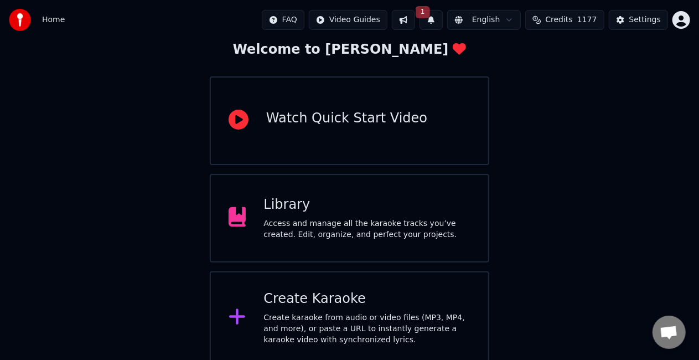
scroll to position [70, 0]
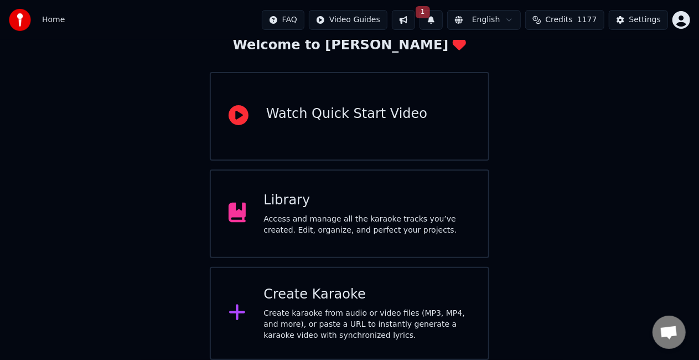
click at [370, 308] on div "Create karaoke from audio or video files (MP3, MP4, and more), or paste a URL t…" at bounding box center [366, 324] width 207 height 33
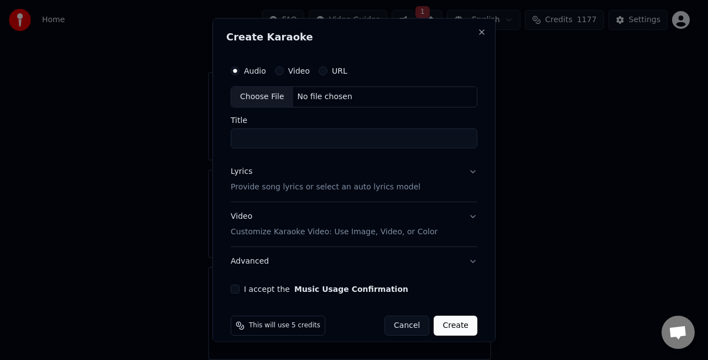
click at [444, 22] on div "Create Karaoke Audio Video URL Choose File No file chosen Title Lyrics Provide …" at bounding box center [353, 180] width 283 height 324
click at [478, 32] on button "Close" at bounding box center [482, 32] width 9 height 9
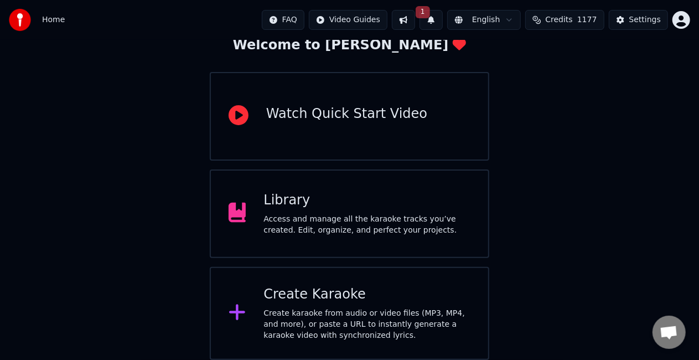
click at [443, 20] on button "1" at bounding box center [430, 20] width 23 height 20
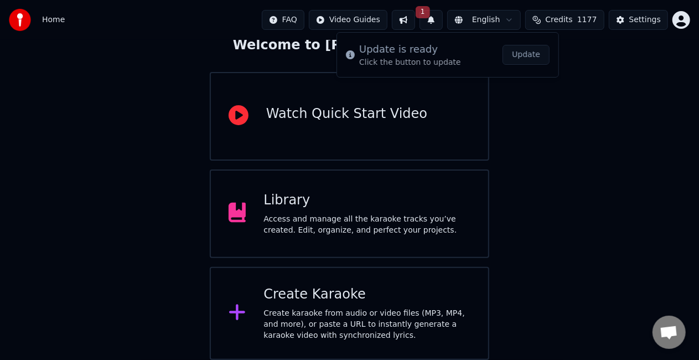
click at [525, 56] on button "Update" at bounding box center [525, 55] width 47 height 20
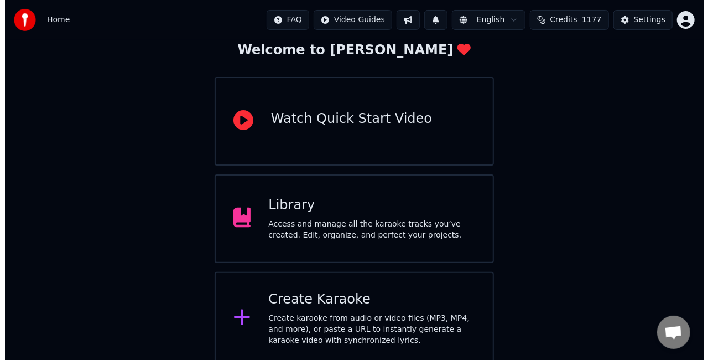
scroll to position [70, 0]
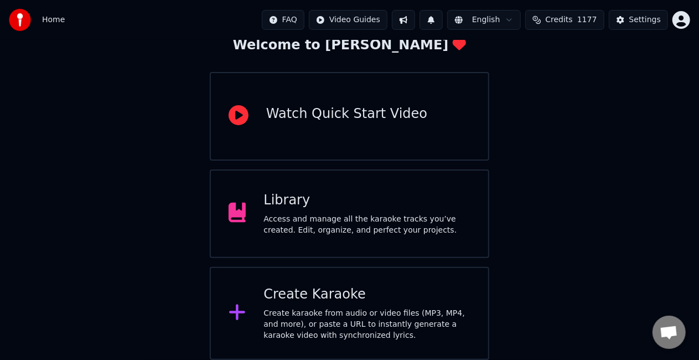
click at [393, 305] on div "Create Karaoke Create karaoke from audio or video files (MP3, MP4, and more), o…" at bounding box center [366, 313] width 207 height 55
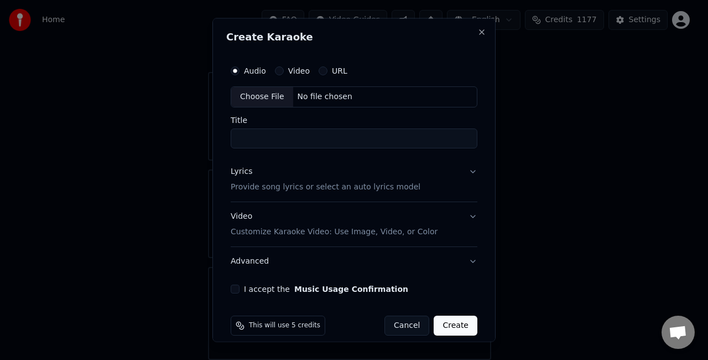
click at [281, 72] on button "Video" at bounding box center [279, 70] width 9 height 9
click at [253, 98] on div "Choose File" at bounding box center [262, 97] width 62 height 20
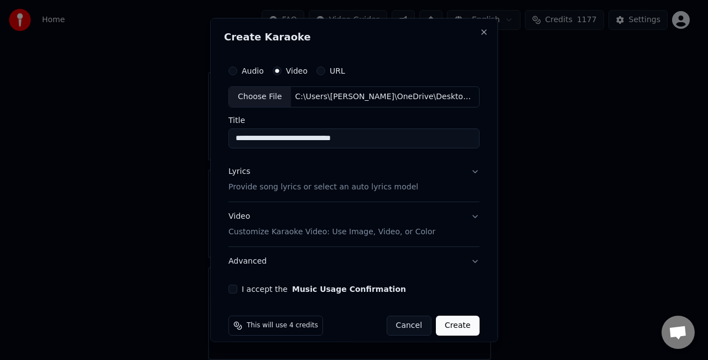
click at [373, 137] on input "**********" at bounding box center [354, 138] width 251 height 20
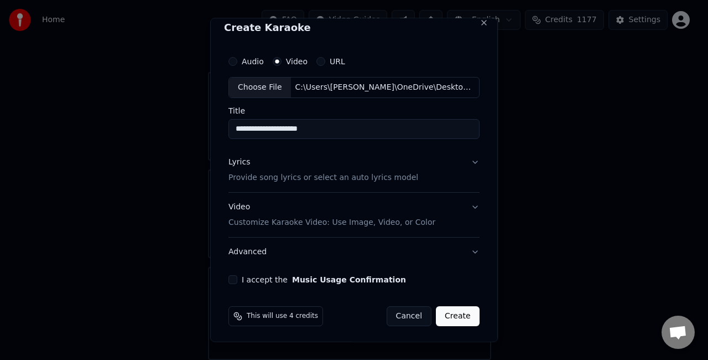
scroll to position [10, 0]
click at [234, 279] on button "I accept the Music Usage Confirmation" at bounding box center [233, 278] width 9 height 9
click at [430, 127] on input "**********" at bounding box center [354, 128] width 251 height 20
type input "**********"
click at [452, 311] on button "Create" at bounding box center [458, 315] width 44 height 20
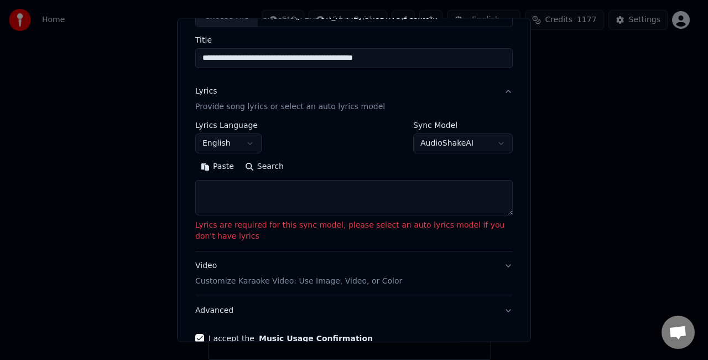
scroll to position [121, 0]
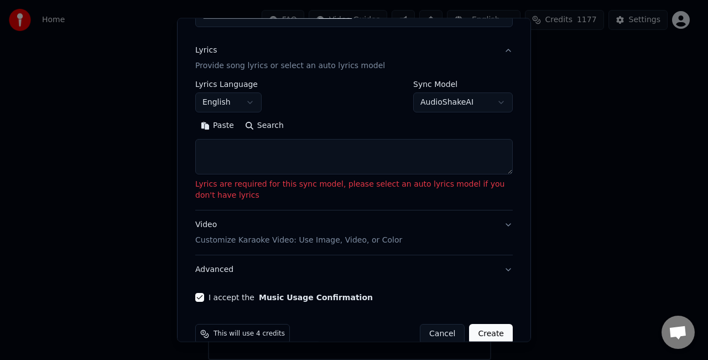
click at [487, 330] on button "Create" at bounding box center [491, 334] width 44 height 20
click at [209, 127] on button "Paste" at bounding box center [217, 126] width 44 height 18
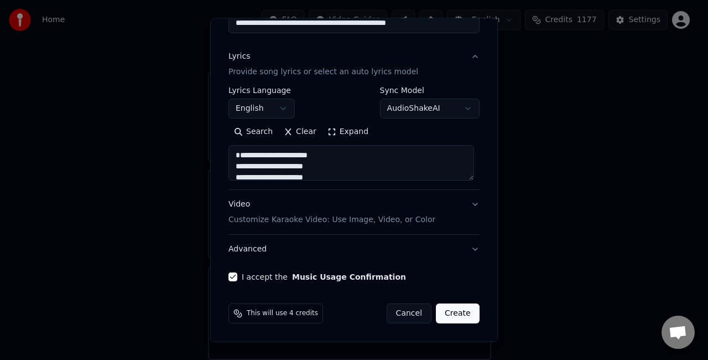
scroll to position [113, 0]
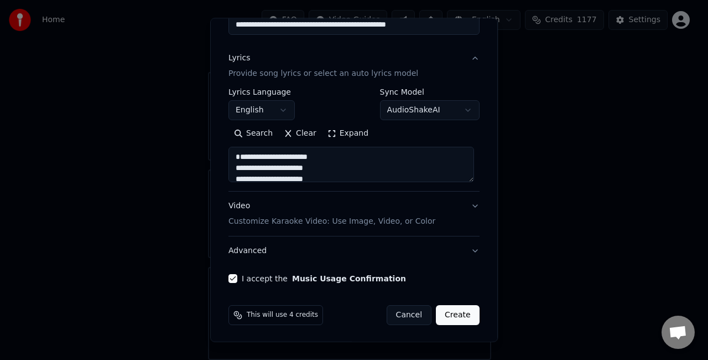
click at [240, 167] on textarea "**********" at bounding box center [352, 164] width 246 height 35
click at [241, 157] on textarea "**********" at bounding box center [352, 164] width 246 height 35
click at [331, 163] on textarea "**********" at bounding box center [352, 164] width 246 height 35
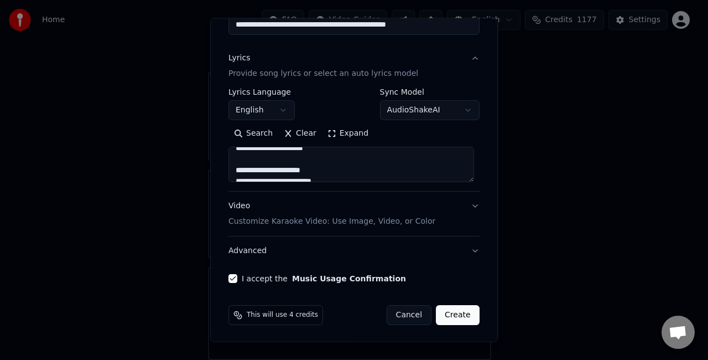
scroll to position [92, 0]
click at [241, 162] on textarea "**********" at bounding box center [352, 164] width 246 height 35
click at [239, 162] on textarea "**********" at bounding box center [352, 164] width 246 height 35
click at [369, 153] on textarea "**********" at bounding box center [352, 164] width 246 height 35
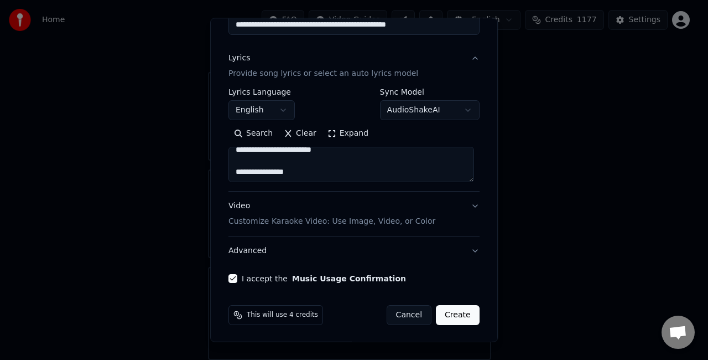
scroll to position [181, 0]
click at [234, 163] on textarea "**********" at bounding box center [352, 164] width 246 height 35
click at [308, 173] on textarea "**********" at bounding box center [352, 164] width 246 height 35
drag, startPoint x: 237, startPoint y: 163, endPoint x: 243, endPoint y: 174, distance: 13.1
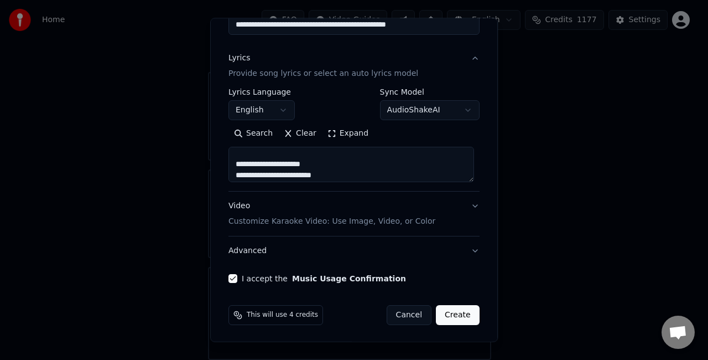
click at [237, 163] on textarea "**********" at bounding box center [352, 164] width 246 height 35
click at [240, 173] on textarea "**********" at bounding box center [352, 164] width 246 height 35
click at [358, 160] on textarea "**********" at bounding box center [352, 164] width 246 height 35
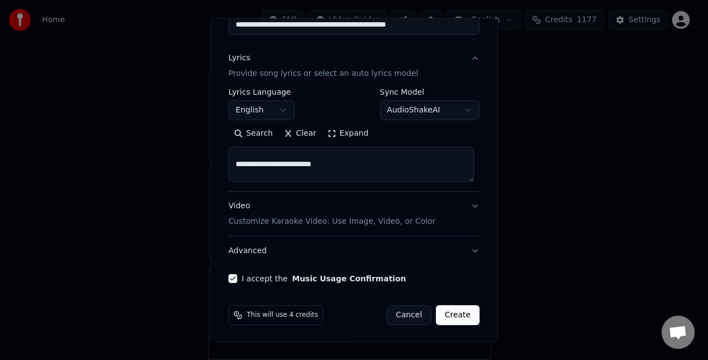
click at [233, 164] on textarea "**********" at bounding box center [352, 164] width 246 height 35
click at [370, 149] on textarea "**********" at bounding box center [352, 164] width 246 height 35
type textarea "**********"
click at [448, 314] on button "Create" at bounding box center [458, 315] width 44 height 20
select select "**"
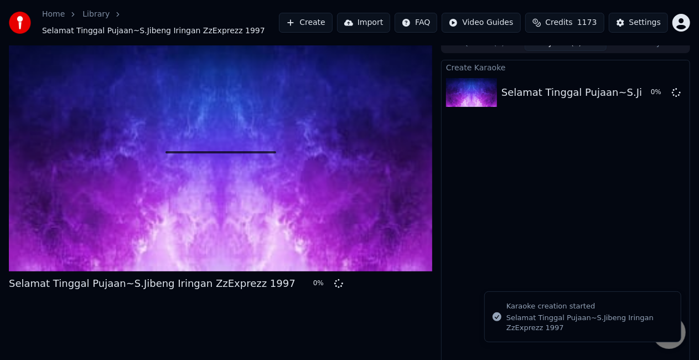
scroll to position [18, 0]
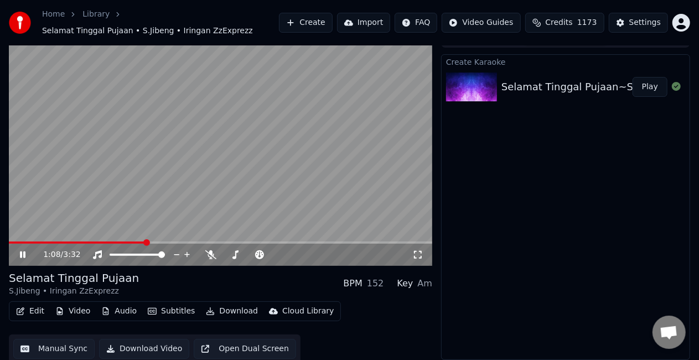
click at [124, 193] on video at bounding box center [220, 147] width 423 height 238
click at [29, 312] on button "Edit" at bounding box center [30, 310] width 37 height 15
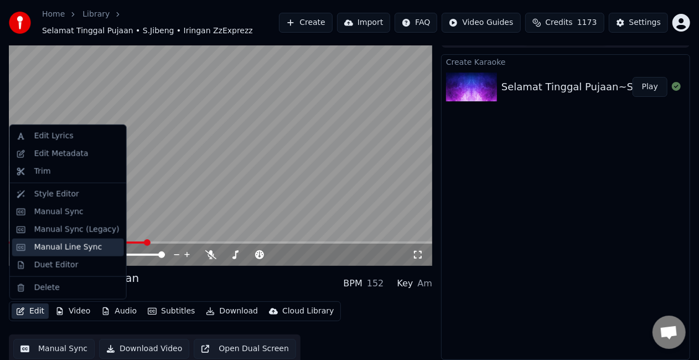
click at [64, 251] on div "Manual Line Sync" at bounding box center [68, 247] width 68 height 11
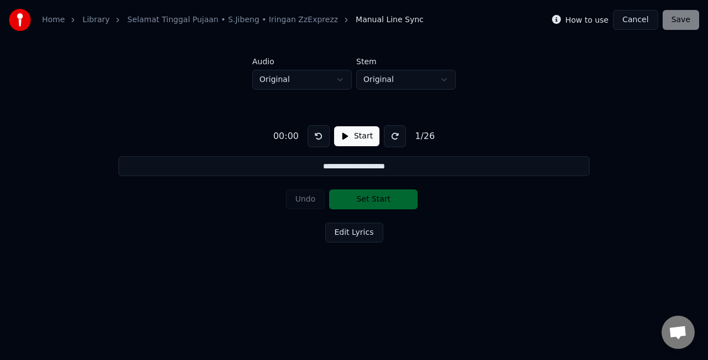
click at [357, 138] on button "Start" at bounding box center [356, 136] width 45 height 20
click at [363, 201] on button "Set Start" at bounding box center [373, 199] width 89 height 20
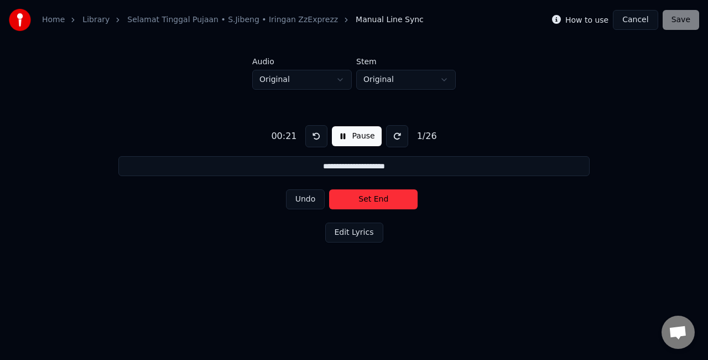
click at [363, 201] on button "Set End" at bounding box center [373, 199] width 89 height 20
click at [363, 201] on button "Set Start" at bounding box center [373, 199] width 89 height 20
click at [362, 199] on button "Set End" at bounding box center [373, 199] width 89 height 20
click at [362, 199] on button "Set Start" at bounding box center [373, 199] width 89 height 20
click at [360, 199] on button "Set End" at bounding box center [373, 199] width 89 height 20
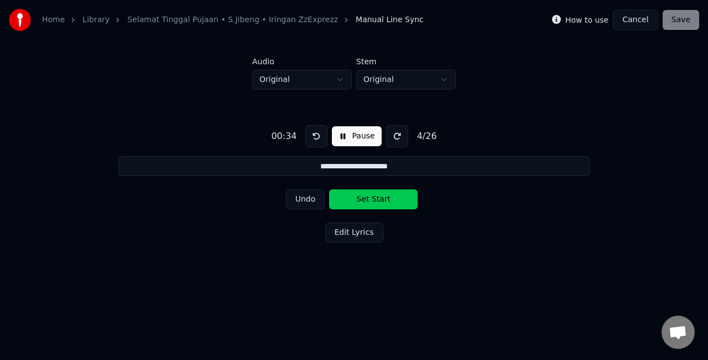
click at [362, 198] on button "Set Start" at bounding box center [373, 199] width 89 height 20
click at [362, 198] on button "Set End" at bounding box center [373, 199] width 89 height 20
click at [362, 198] on button "Set Start" at bounding box center [373, 199] width 89 height 20
click at [363, 200] on button "Set End" at bounding box center [373, 199] width 89 height 20
click at [363, 200] on button "Set Start" at bounding box center [373, 199] width 89 height 20
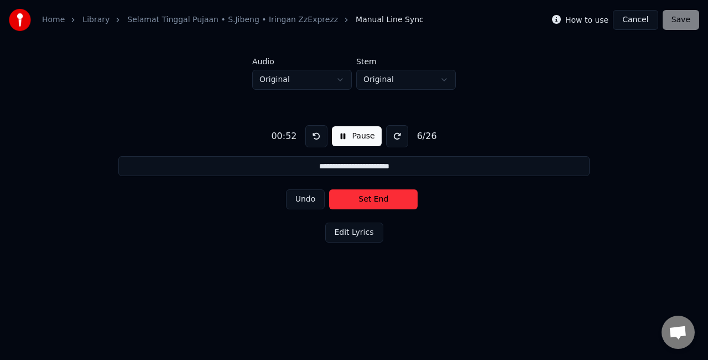
click at [363, 200] on button "Set End" at bounding box center [373, 199] width 89 height 20
click at [363, 200] on button "Set Start" at bounding box center [373, 199] width 89 height 20
click at [363, 200] on button "Set End" at bounding box center [373, 199] width 89 height 20
click at [363, 200] on button "Set Start" at bounding box center [373, 199] width 89 height 20
click at [363, 200] on button "Set End" at bounding box center [373, 199] width 89 height 20
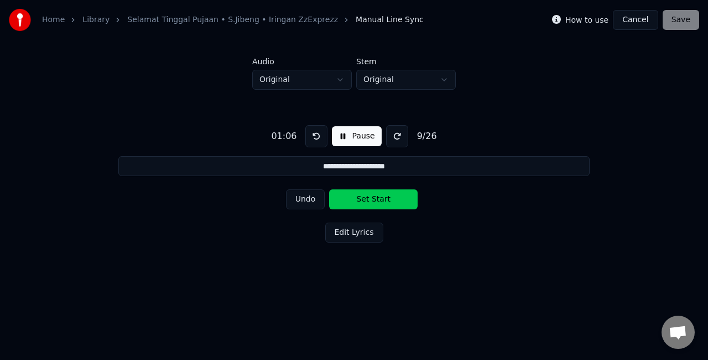
click at [363, 200] on button "Set Start" at bounding box center [373, 199] width 89 height 20
click at [370, 201] on button "Set End" at bounding box center [373, 199] width 89 height 20
click at [372, 199] on button "Set Start" at bounding box center [373, 199] width 89 height 20
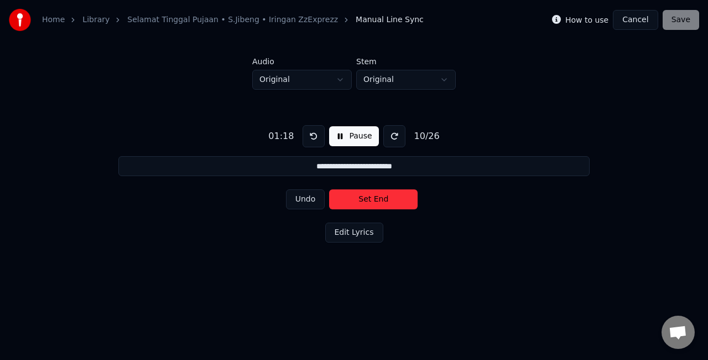
click at [372, 199] on button "Set End" at bounding box center [373, 199] width 89 height 20
click at [372, 199] on button "Set Start" at bounding box center [373, 199] width 89 height 20
click at [372, 199] on button "Set End" at bounding box center [373, 199] width 89 height 20
click at [372, 199] on button "Set Start" at bounding box center [373, 199] width 89 height 20
click at [367, 198] on button "Set End" at bounding box center [373, 199] width 89 height 20
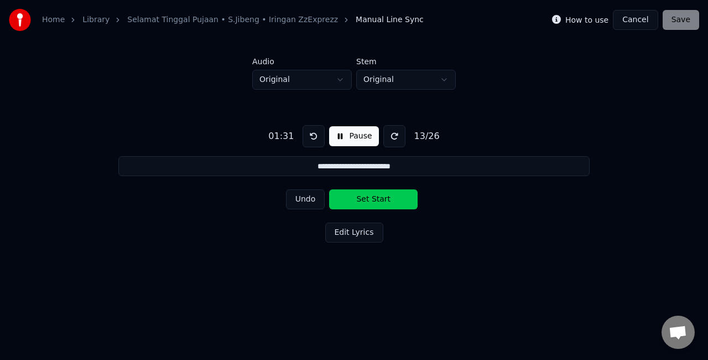
click at [367, 198] on button "Set Start" at bounding box center [373, 199] width 89 height 20
click at [367, 198] on button "Set End" at bounding box center [373, 199] width 89 height 20
click at [367, 198] on button "Set Start" at bounding box center [373, 199] width 89 height 20
click at [367, 198] on button "Set End" at bounding box center [373, 199] width 89 height 20
click at [367, 198] on button "Set Start" at bounding box center [373, 199] width 89 height 20
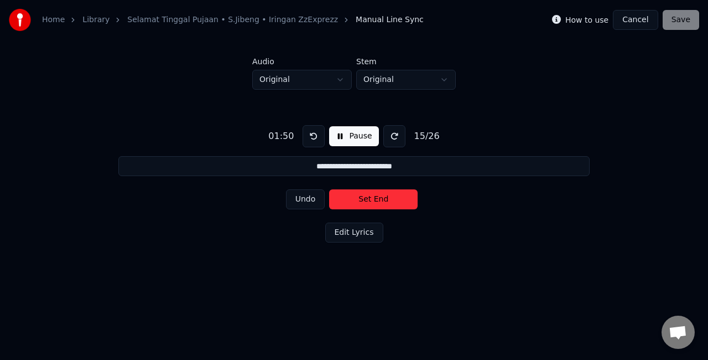
click at [367, 198] on button "Set End" at bounding box center [373, 199] width 89 height 20
click at [367, 198] on button "Set Start" at bounding box center [373, 199] width 89 height 20
click at [361, 198] on button "Set End" at bounding box center [373, 199] width 89 height 20
click at [362, 198] on button "Set Start" at bounding box center [373, 199] width 89 height 20
click at [365, 200] on button "Set End" at bounding box center [373, 199] width 89 height 20
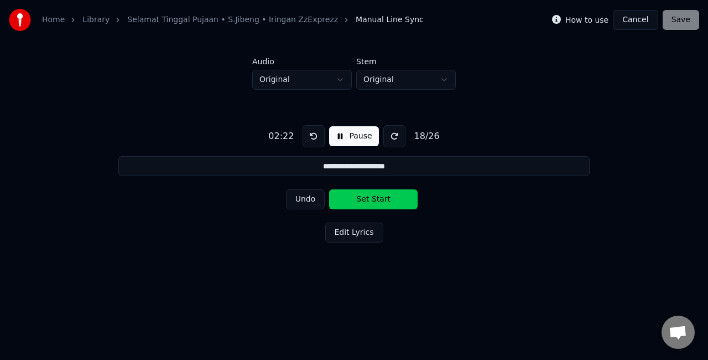
click at [365, 200] on button "Set Start" at bounding box center [373, 199] width 89 height 20
click at [365, 200] on button "Set End" at bounding box center [373, 199] width 89 height 20
click at [365, 200] on button "Set Start" at bounding box center [373, 199] width 89 height 20
click at [365, 200] on button "Set End" at bounding box center [373, 199] width 89 height 20
click at [365, 200] on button "Set Start" at bounding box center [373, 199] width 89 height 20
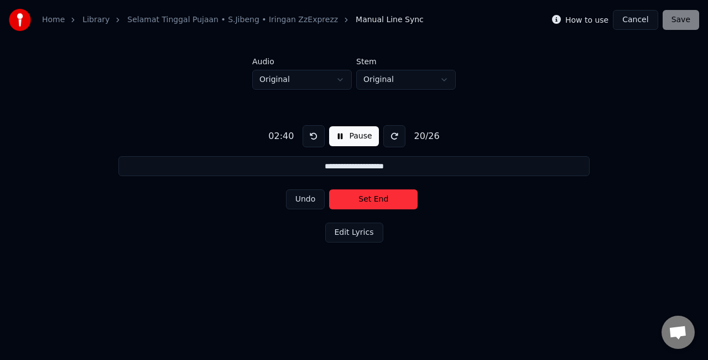
click at [370, 199] on button "Set End" at bounding box center [373, 199] width 89 height 20
click at [370, 199] on button "Set Start" at bounding box center [373, 199] width 89 height 20
click at [370, 199] on button "Set End" at bounding box center [373, 199] width 89 height 20
click at [370, 199] on button "Set Start" at bounding box center [373, 199] width 89 height 20
click at [370, 199] on button "Set End" at bounding box center [373, 199] width 89 height 20
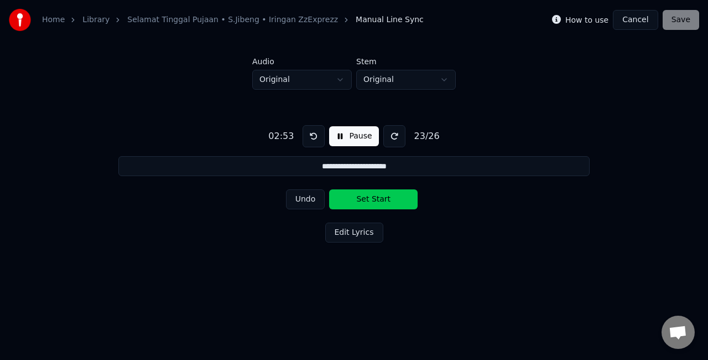
click at [370, 199] on button "Set Start" at bounding box center [373, 199] width 89 height 20
click at [370, 199] on button "Set End" at bounding box center [373, 199] width 89 height 20
click at [370, 199] on button "Set Start" at bounding box center [373, 199] width 89 height 20
click at [370, 199] on button "Set End" at bounding box center [373, 199] width 89 height 20
click at [370, 199] on button "Set Start" at bounding box center [373, 199] width 89 height 20
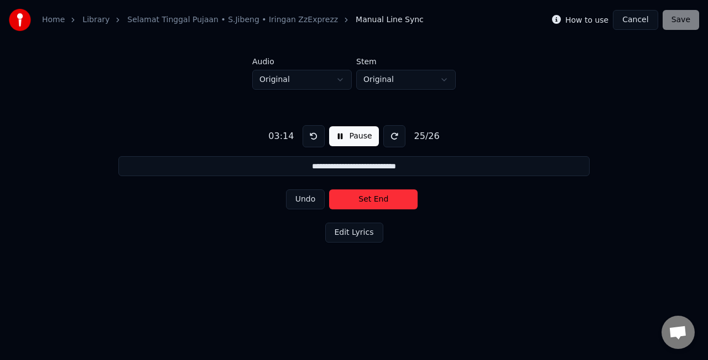
click at [370, 199] on button "Set End" at bounding box center [373, 199] width 89 height 20
type input "**********"
click at [370, 199] on button "Set Start" at bounding box center [373, 199] width 89 height 20
click at [380, 200] on button "Set End" at bounding box center [373, 199] width 89 height 20
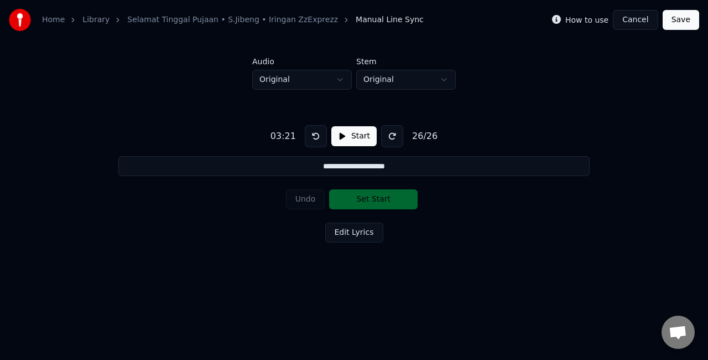
click at [688, 12] on button "Save" at bounding box center [681, 20] width 37 height 20
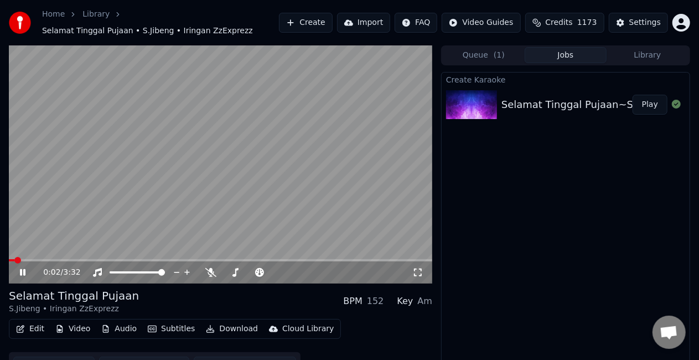
click at [24, 277] on div "0:02 / 3:32" at bounding box center [220, 272] width 414 height 11
click at [25, 272] on icon at bounding box center [23, 272] width 6 height 7
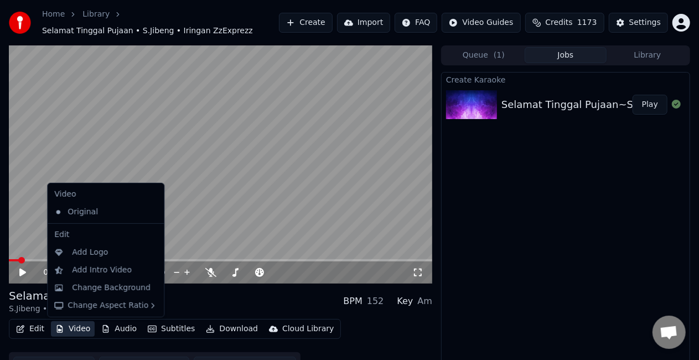
click at [70, 328] on button "Video" at bounding box center [73, 328] width 44 height 15
click at [115, 289] on div "Change Background" at bounding box center [111, 287] width 79 height 11
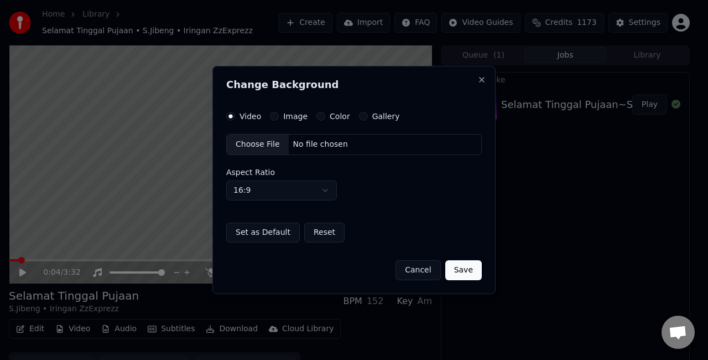
click at [418, 273] on button "Cancel" at bounding box center [418, 270] width 45 height 20
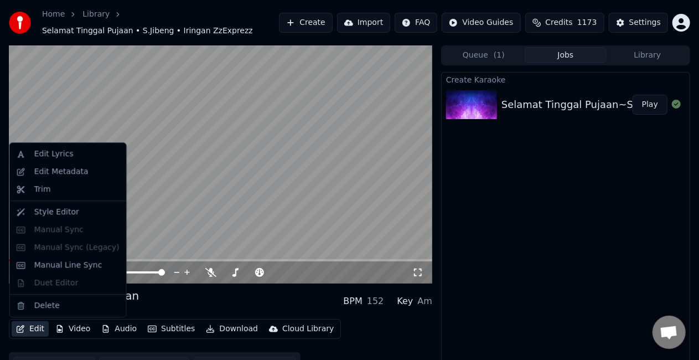
click at [29, 331] on button "Edit" at bounding box center [30, 328] width 37 height 15
click at [82, 174] on div "Edit Metadata" at bounding box center [76, 171] width 85 height 11
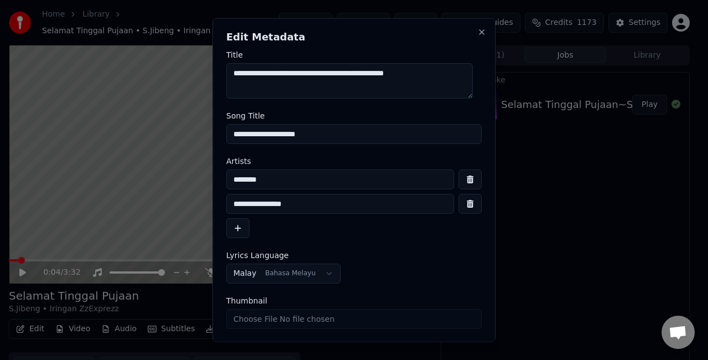
click at [337, 136] on input "**********" at bounding box center [354, 134] width 256 height 20
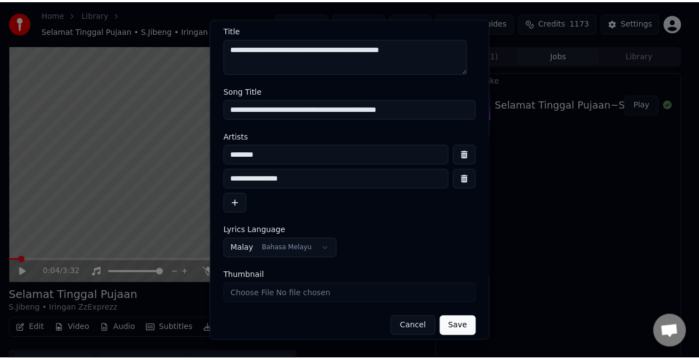
scroll to position [33, 0]
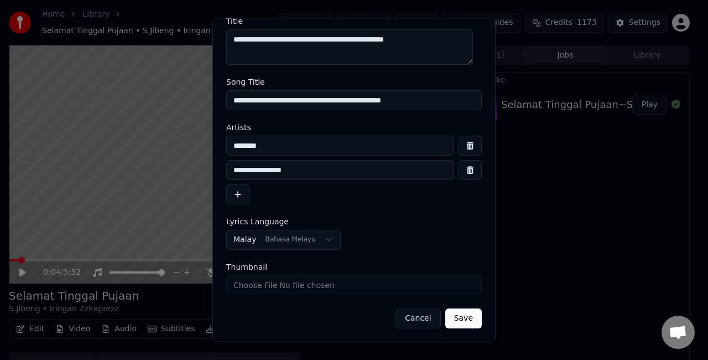
type input "**********"
click at [455, 313] on button "Save" at bounding box center [463, 319] width 37 height 20
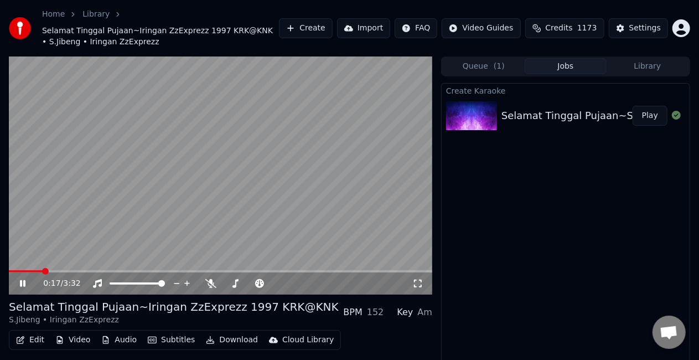
click at [43, 270] on span at bounding box center [26, 271] width 34 height 2
click at [32, 271] on span at bounding box center [28, 271] width 39 height 2
click at [10, 272] on span at bounding box center [10, 271] width 2 height 2
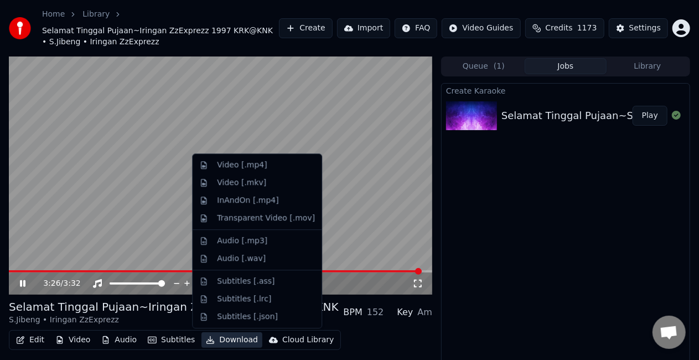
click at [230, 336] on button "Download" at bounding box center [231, 339] width 61 height 15
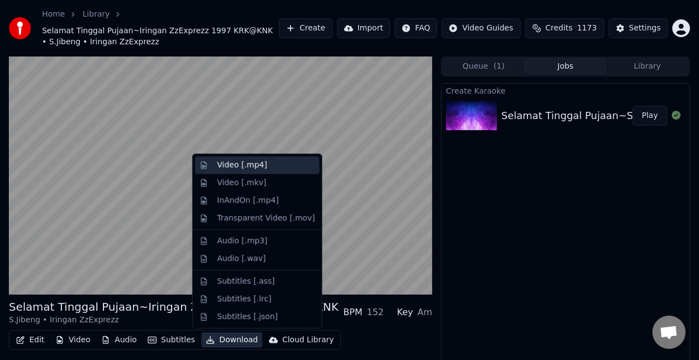
click at [250, 164] on div "Video [.mp4]" at bounding box center [242, 164] width 50 height 11
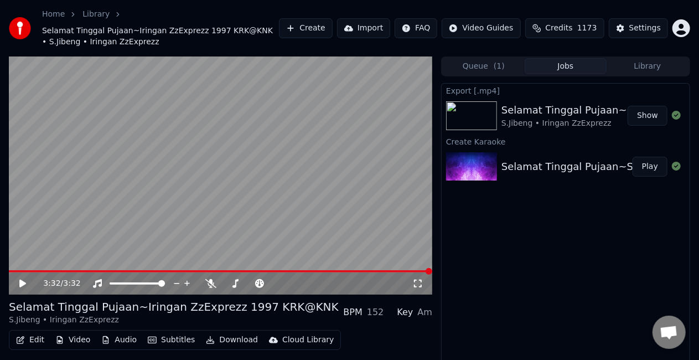
click at [642, 114] on button "Show" at bounding box center [647, 116] width 40 height 20
